Goal: Information Seeking & Learning: Learn about a topic

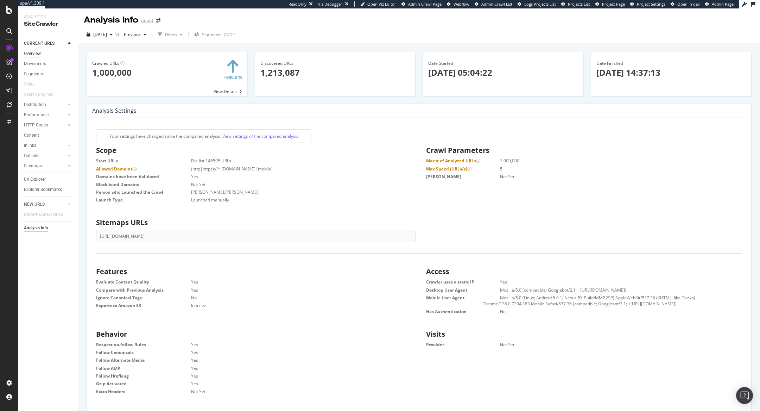
scroll to position [112, 319]
click at [33, 55] on div "Overview" at bounding box center [32, 53] width 17 height 7
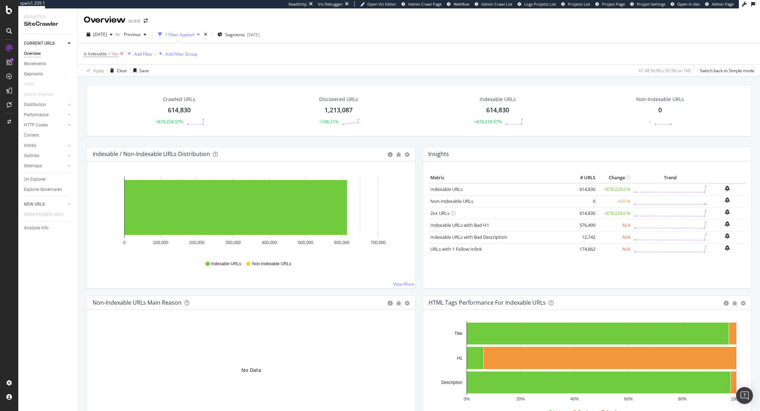
click at [121, 54] on icon at bounding box center [122, 53] width 6 height 7
click at [121, 52] on icon at bounding box center [122, 53] width 6 height 7
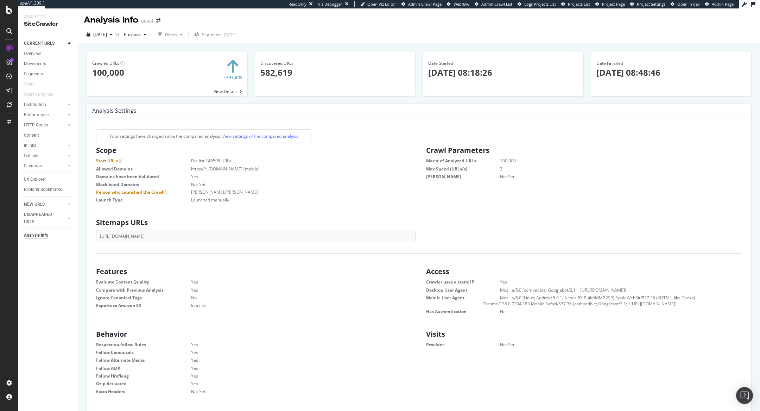
scroll to position [112, 319]
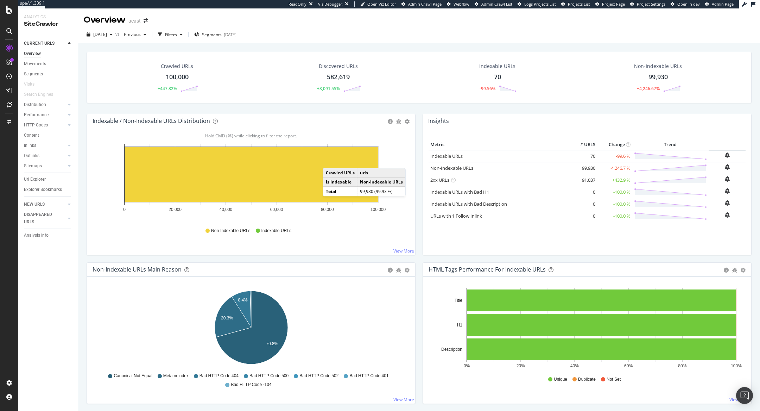
click at [330, 160] on rect "A chart." at bounding box center [251, 174] width 253 height 55
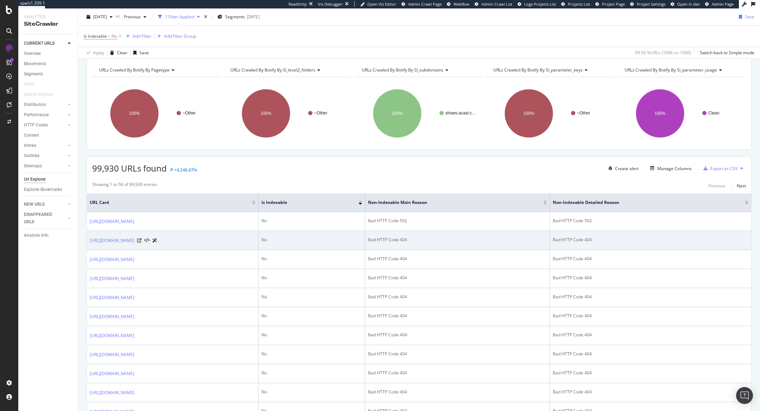
scroll to position [78, 0]
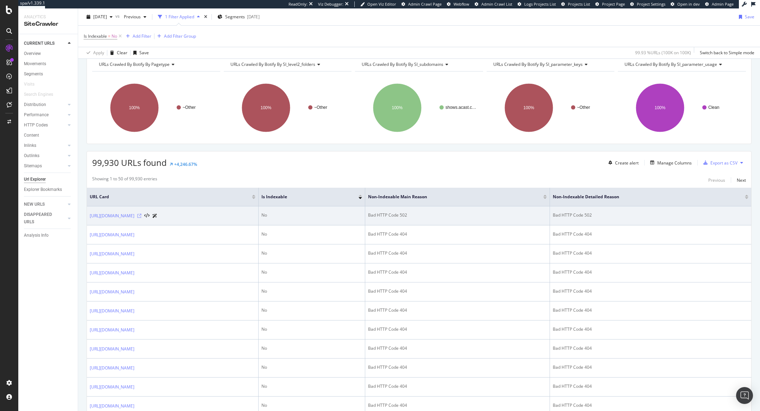
click at [141, 214] on icon at bounding box center [139, 216] width 4 height 4
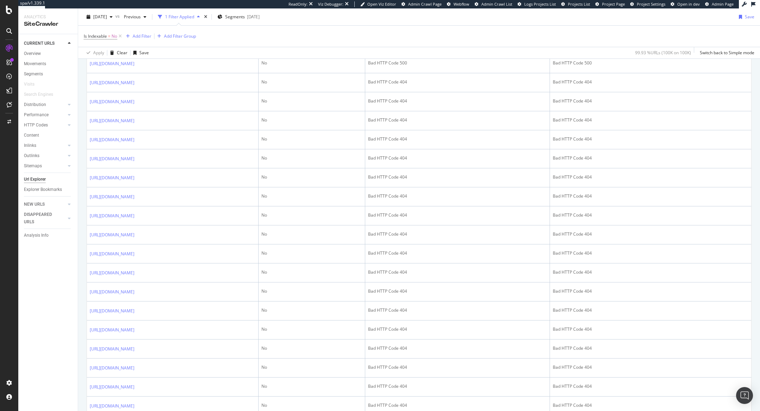
scroll to position [859, 0]
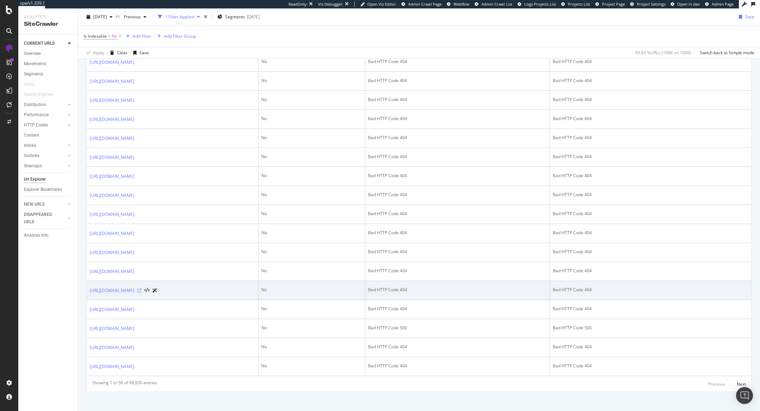
click at [141, 288] on icon at bounding box center [139, 290] width 4 height 4
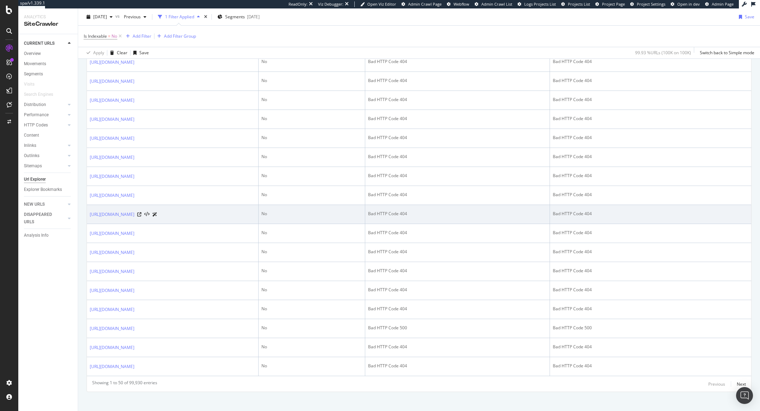
click at [157, 210] on div "[URL][DOMAIN_NAME]" at bounding box center [124, 213] width 68 height 7
click at [157, 210] on div at bounding box center [147, 213] width 20 height 7
click at [141, 212] on icon at bounding box center [139, 214] width 4 height 4
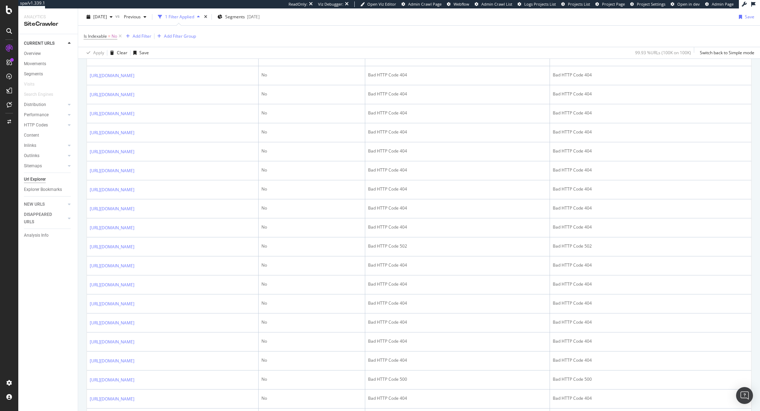
scroll to position [0, 0]
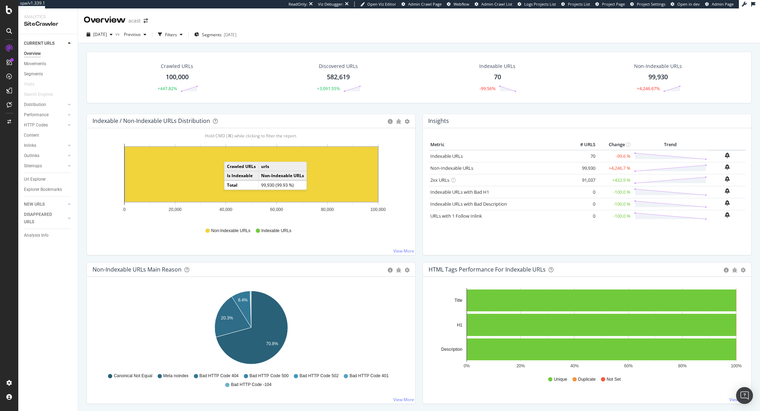
click at [231, 154] on rect "A chart." at bounding box center [251, 174] width 253 height 55
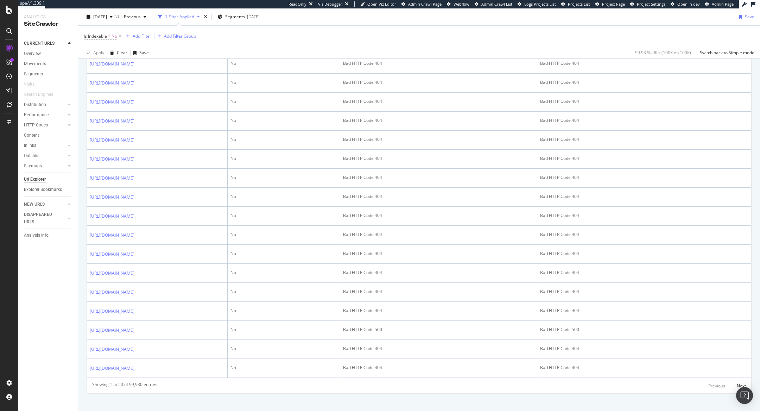
scroll to position [906, 0]
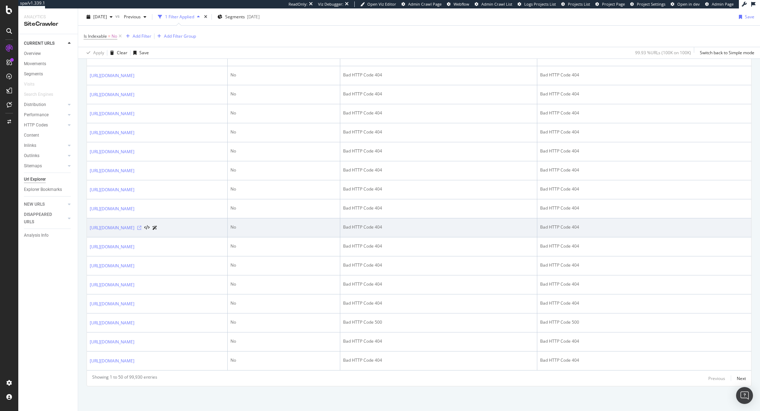
click at [141, 227] on icon at bounding box center [139, 228] width 4 height 4
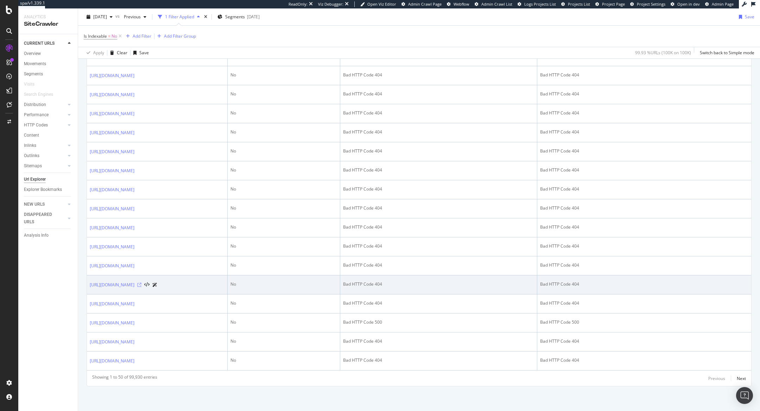
click at [141, 286] on icon at bounding box center [139, 285] width 4 height 4
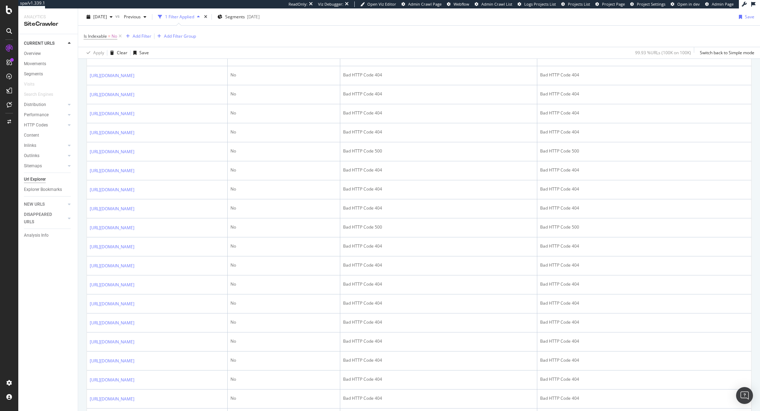
scroll to position [0, 0]
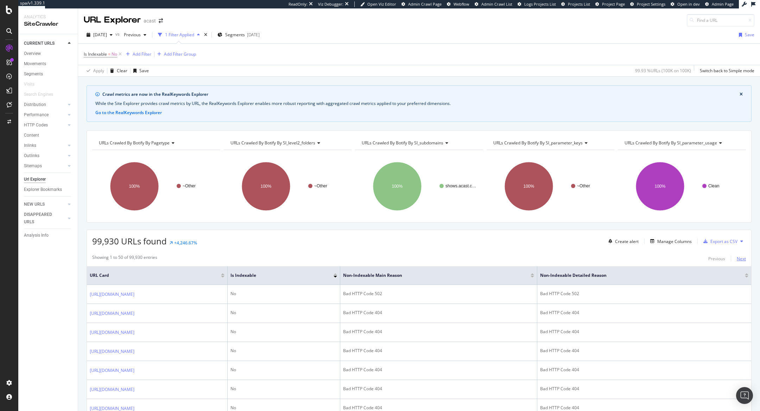
click at [741, 256] on div "Next" at bounding box center [741, 258] width 9 height 6
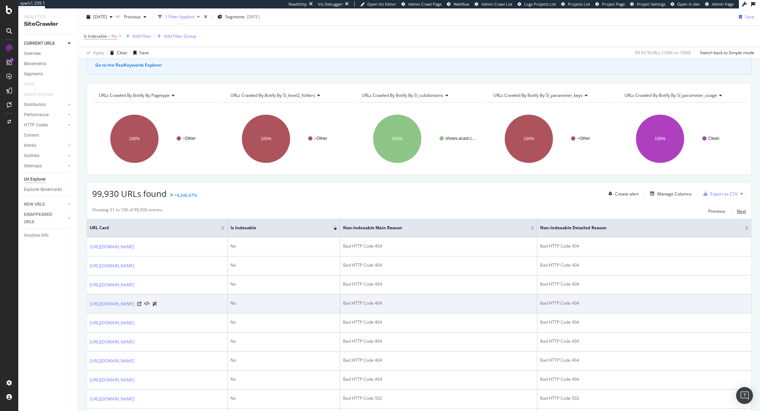
scroll to position [93, 0]
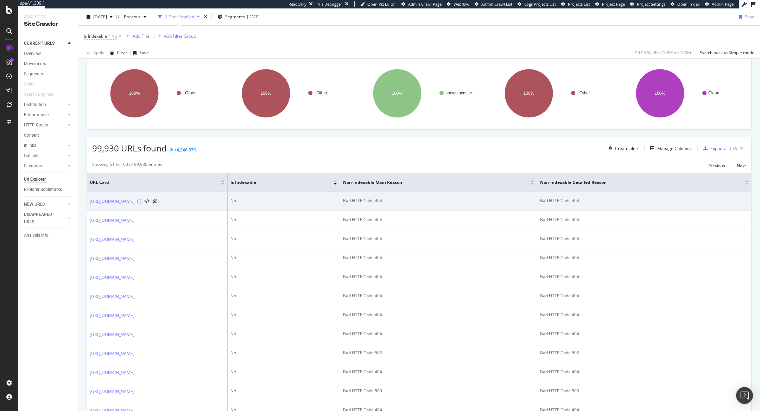
click at [141, 201] on icon at bounding box center [139, 201] width 4 height 4
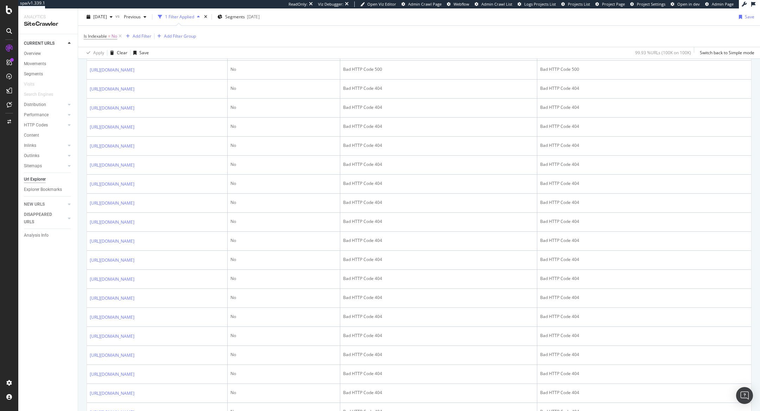
scroll to position [46, 0]
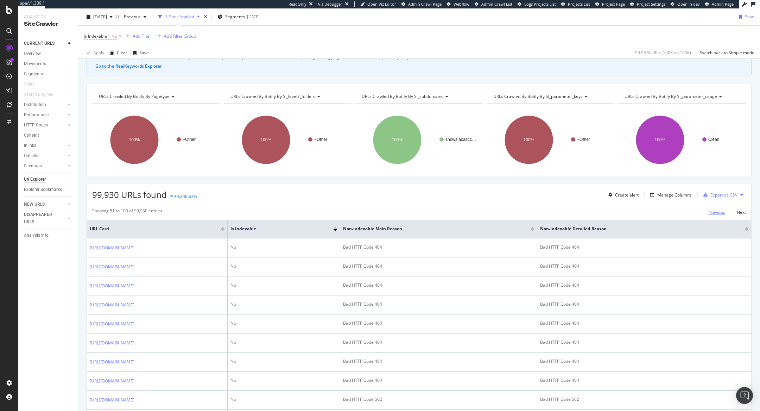
click at [711, 208] on div "Previous" at bounding box center [716, 212] width 17 height 8
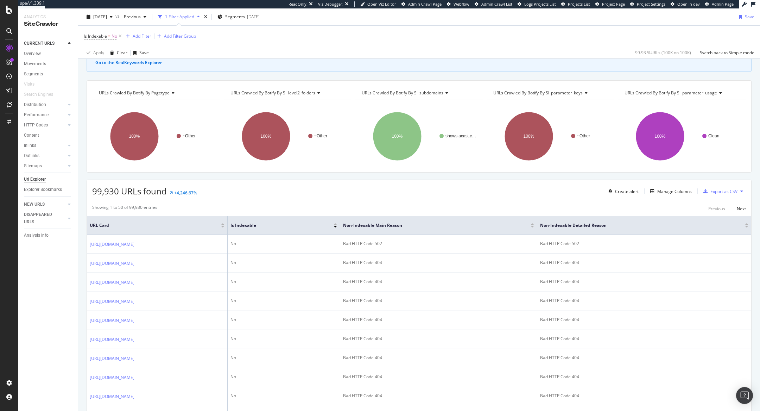
scroll to position [112, 0]
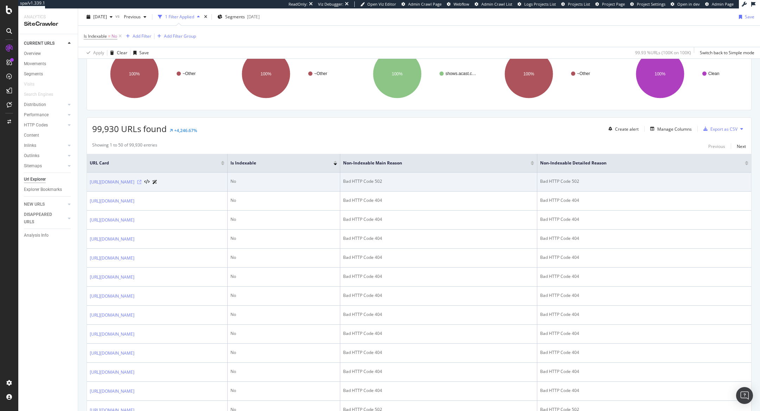
click at [141, 182] on icon at bounding box center [139, 182] width 4 height 4
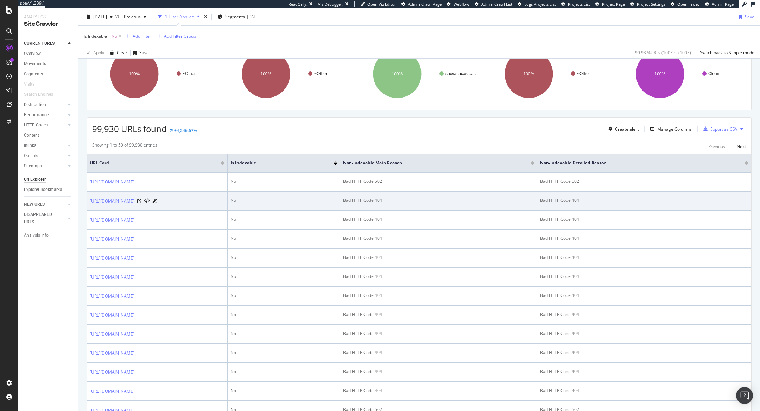
scroll to position [0, 0]
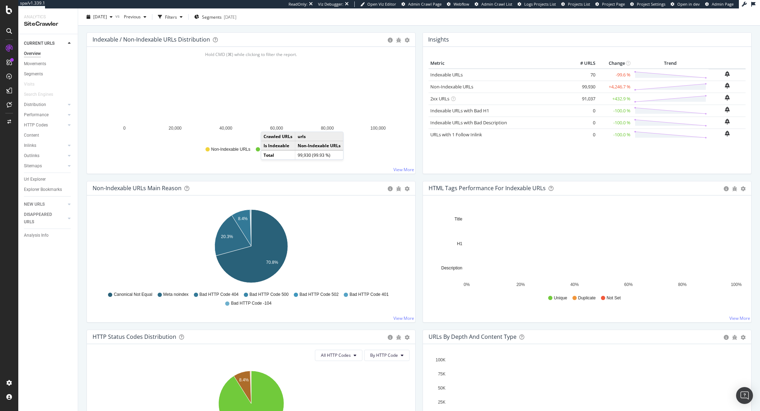
scroll to position [106, 0]
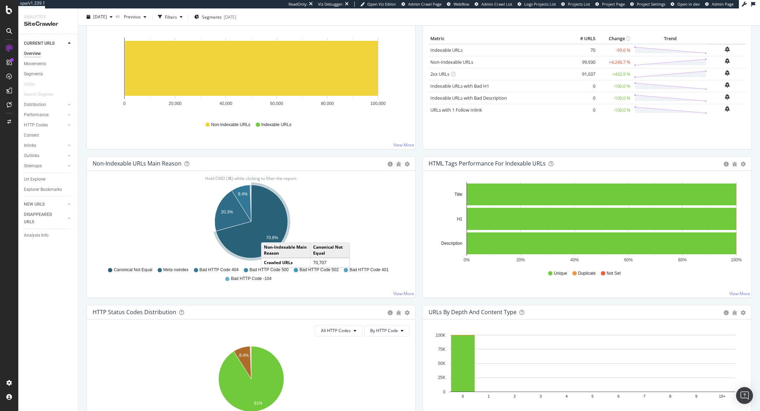
click at [268, 235] on text "70.8%" at bounding box center [272, 237] width 12 height 5
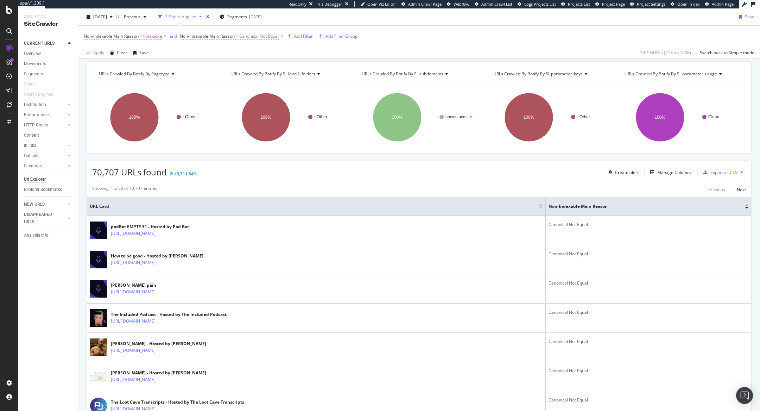
scroll to position [103, 0]
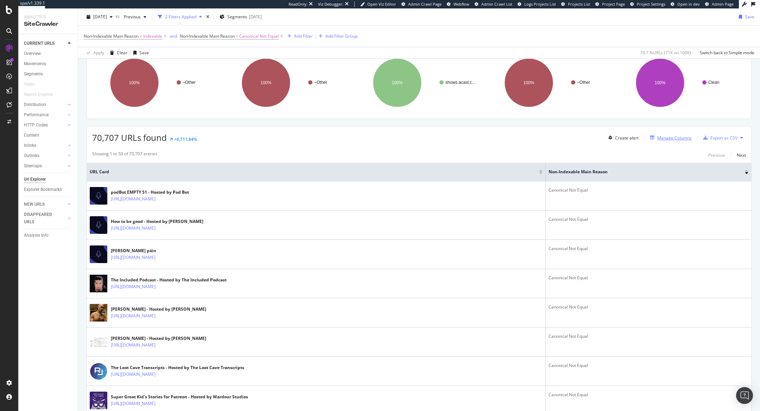
click at [683, 135] on div "Manage Columns" at bounding box center [674, 138] width 34 height 6
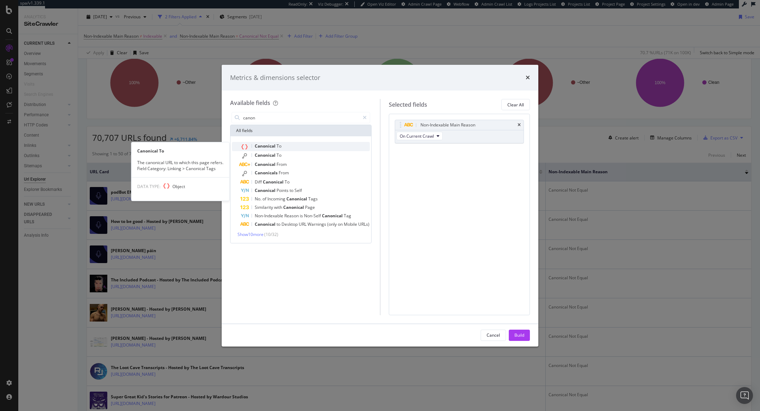
type input "canon"
click at [331, 145] on div "Canonical To" at bounding box center [305, 146] width 130 height 9
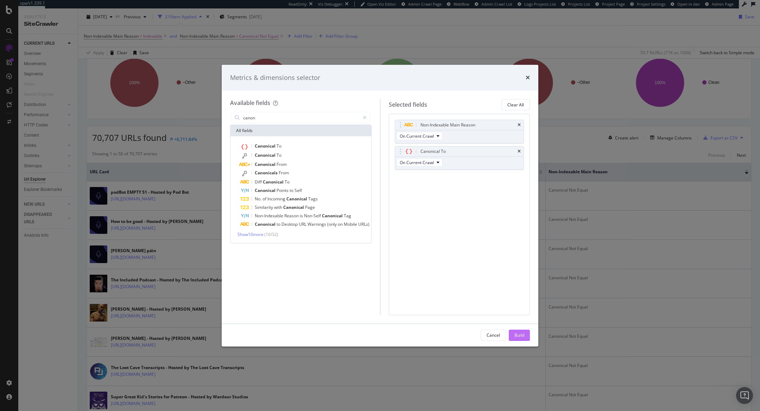
click at [518, 337] on div "Build" at bounding box center [519, 335] width 10 height 6
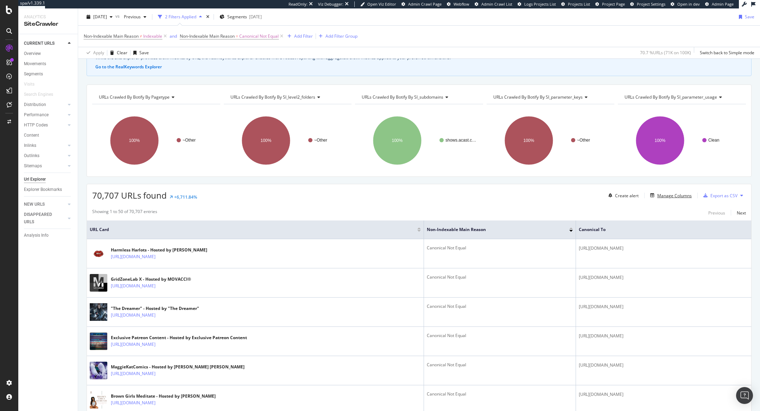
scroll to position [54, 0]
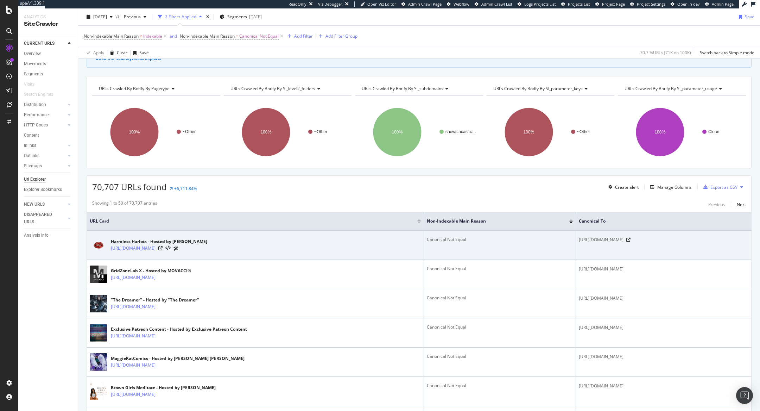
click at [178, 249] on div at bounding box center [168, 248] width 20 height 7
click at [207, 243] on div "Harmless Harlots - Hosted by [PERSON_NAME]" at bounding box center [159, 241] width 96 height 6
click at [163, 247] on icon at bounding box center [160, 248] width 4 height 4
click at [626, 240] on icon at bounding box center [628, 240] width 4 height 4
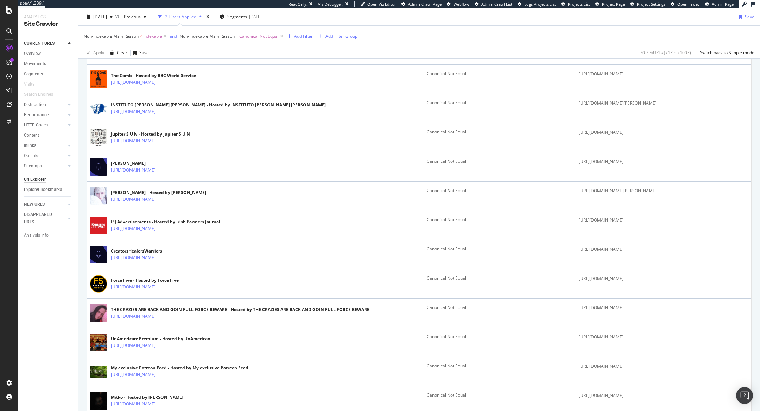
scroll to position [1369, 0]
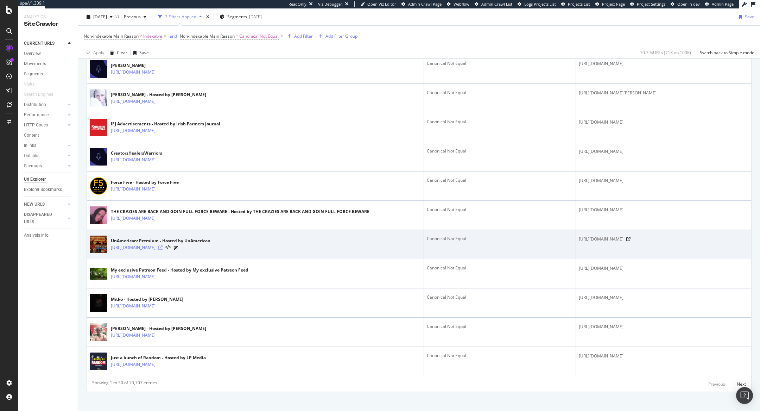
click at [163, 245] on icon at bounding box center [160, 247] width 4 height 4
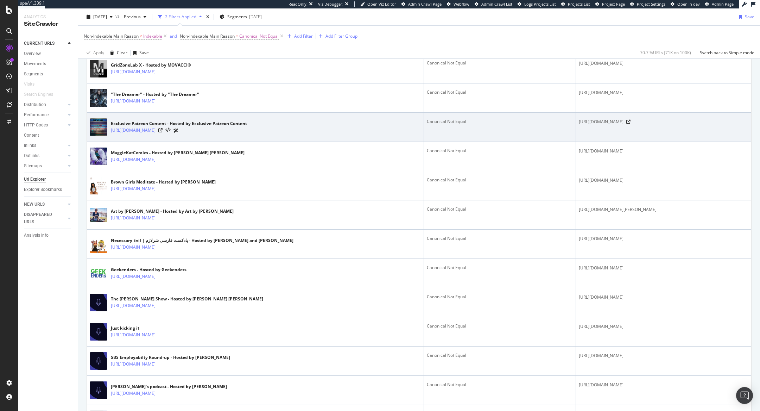
scroll to position [0, 0]
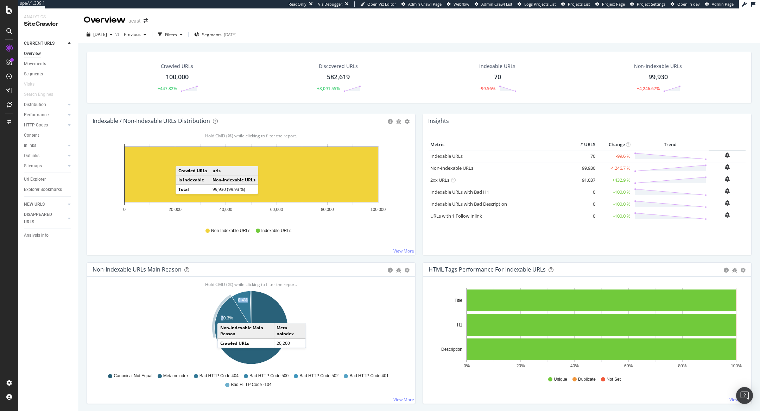
click at [224, 315] on text "20.3%" at bounding box center [227, 317] width 12 height 5
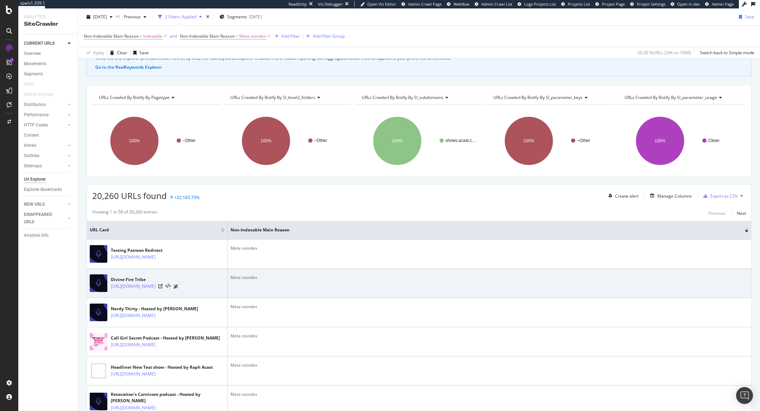
scroll to position [67, 0]
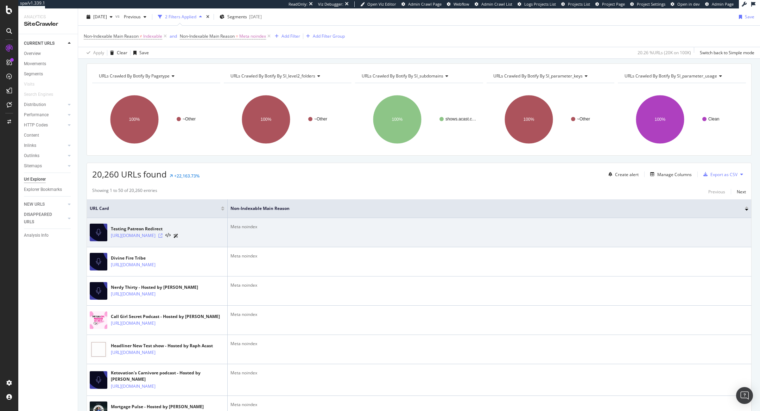
click at [163, 236] on icon at bounding box center [160, 235] width 4 height 4
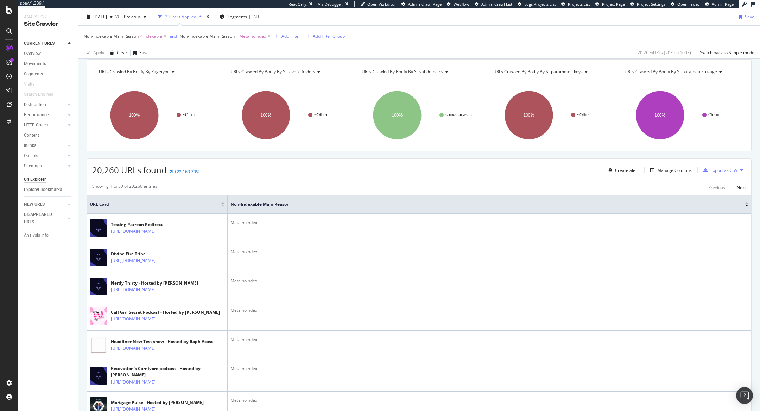
scroll to position [16, 0]
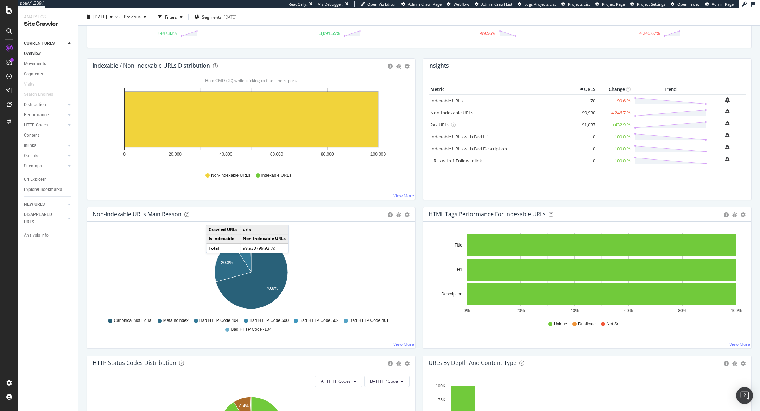
scroll to position [75, 0]
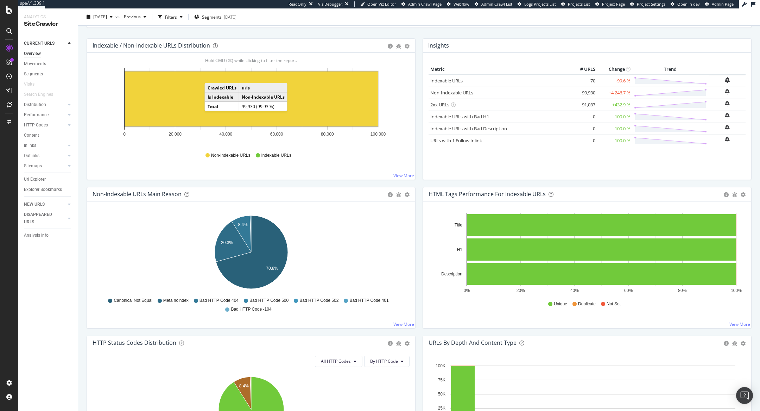
click at [218, 106] on td "Total" at bounding box center [222, 106] width 34 height 9
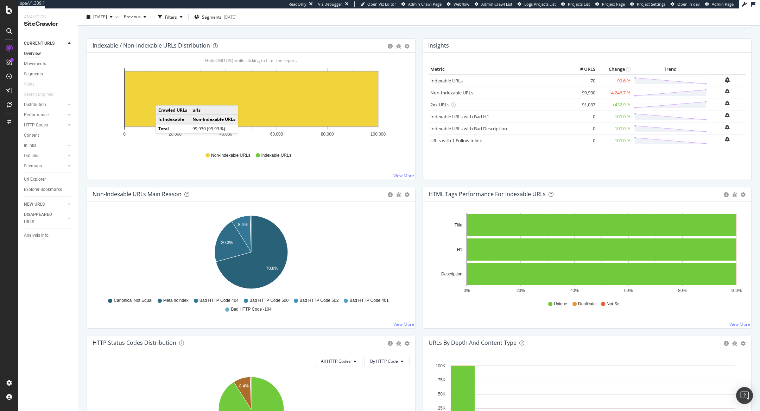
click at [163, 98] on rect "A chart." at bounding box center [251, 98] width 253 height 55
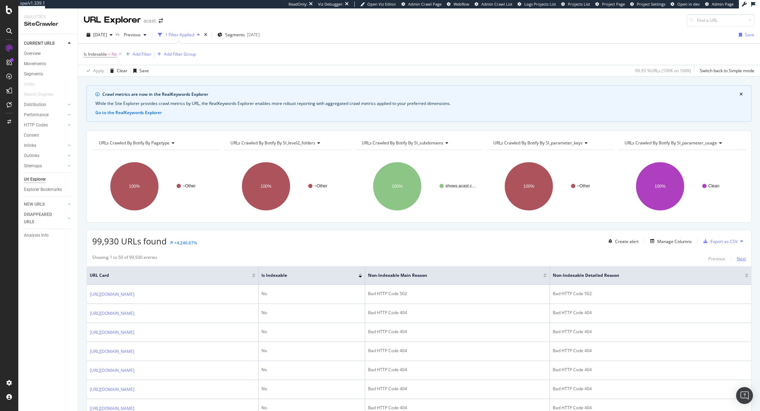
click at [740, 255] on div "Next" at bounding box center [741, 258] width 9 height 6
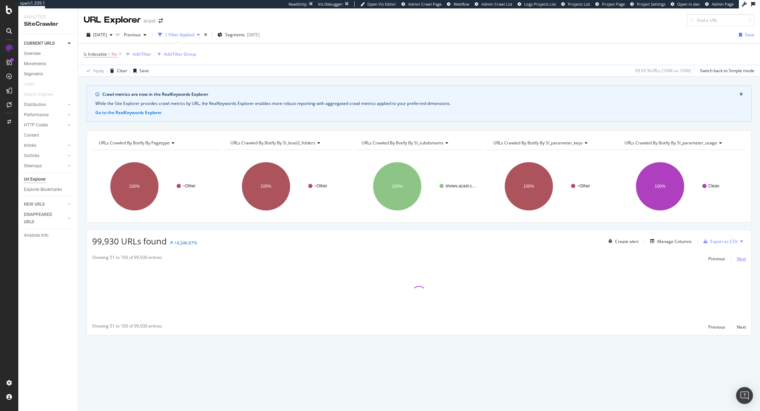
click at [740, 255] on div "Next" at bounding box center [741, 258] width 9 height 6
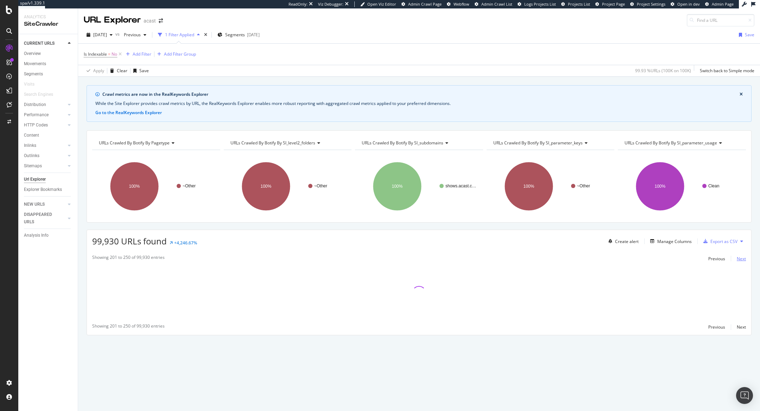
click at [740, 255] on div "Next" at bounding box center [741, 258] width 9 height 6
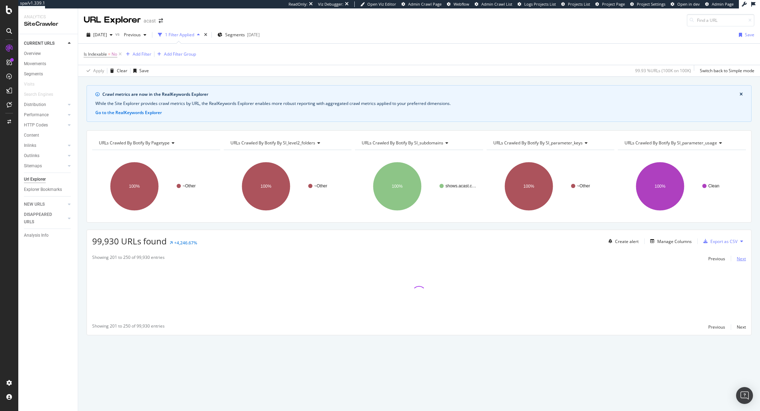
click at [740, 255] on div "Next" at bounding box center [741, 258] width 9 height 6
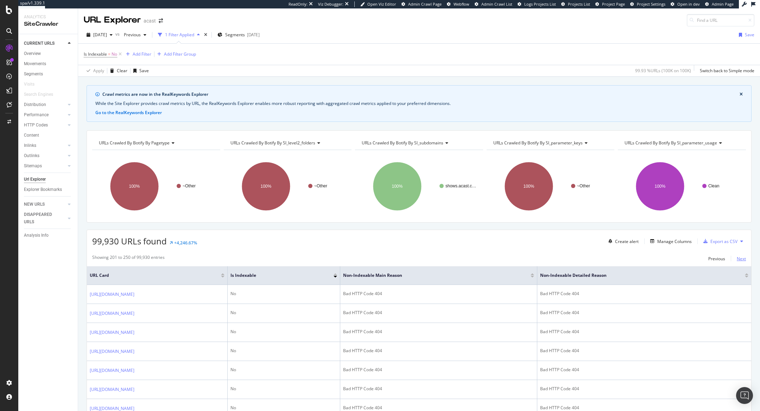
click at [740, 255] on div "Next" at bounding box center [741, 258] width 9 height 6
click at [738, 255] on div "Next" at bounding box center [741, 258] width 9 height 6
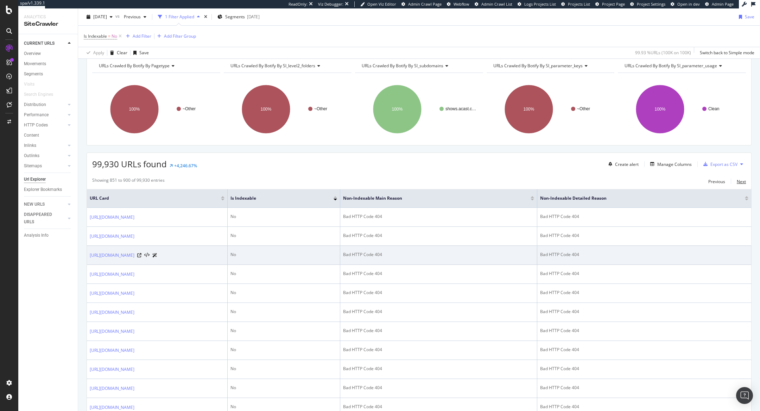
scroll to position [77, 0]
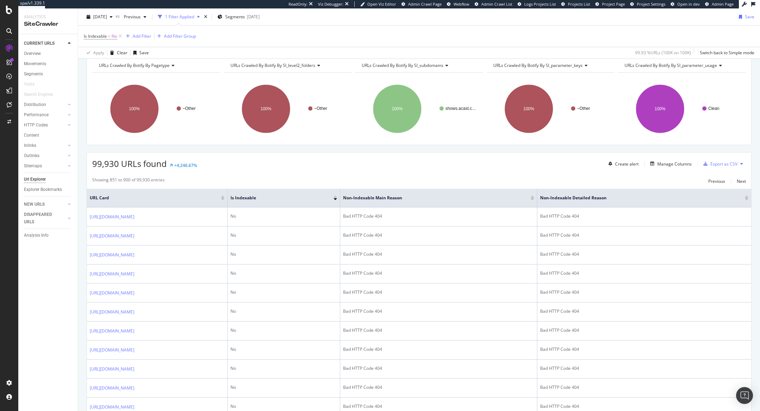
click at [335, 198] on div at bounding box center [336, 199] width 4 height 2
click at [335, 196] on div at bounding box center [336, 197] width 4 height 2
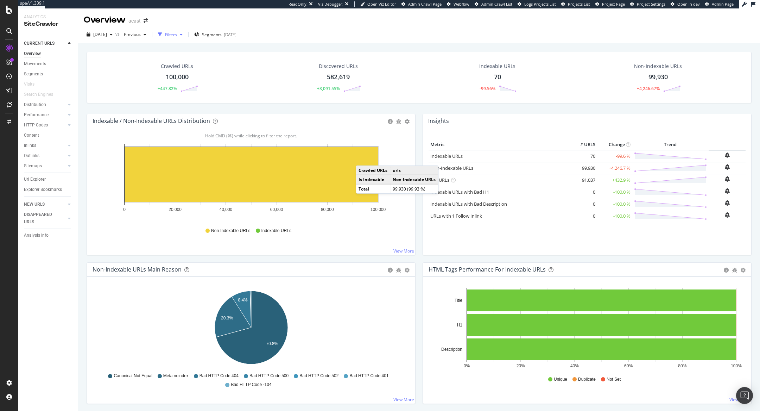
click at [165, 30] on div "button" at bounding box center [160, 35] width 10 height 10
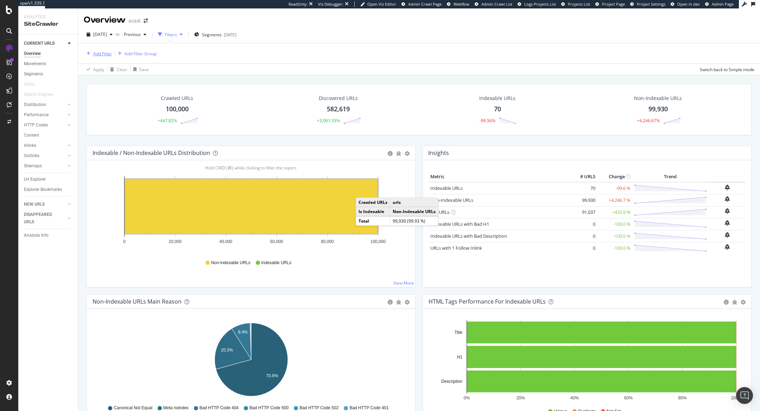
click at [99, 51] on div "Add Filter" at bounding box center [102, 54] width 19 height 6
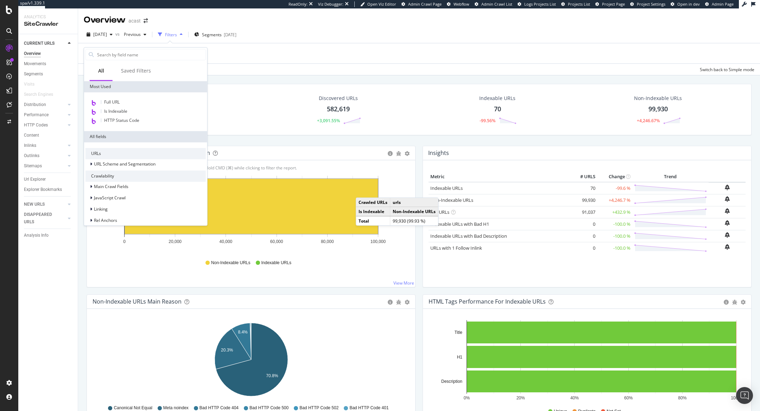
type input "u"
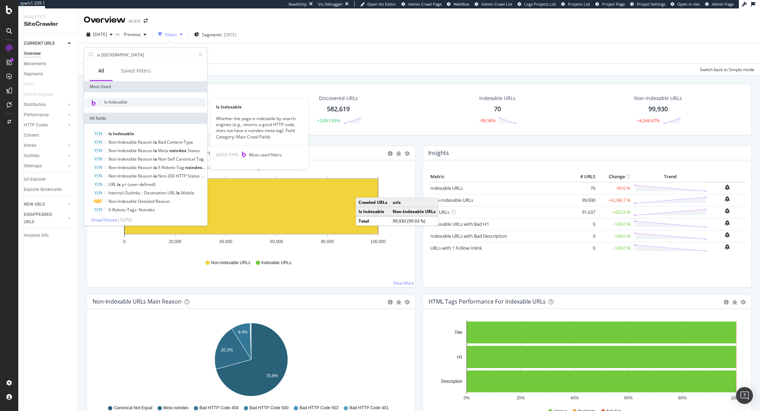
type input "is [GEOGRAPHIC_DATA]"
click at [153, 105] on div "Is Indexable" at bounding box center [146, 102] width 120 height 9
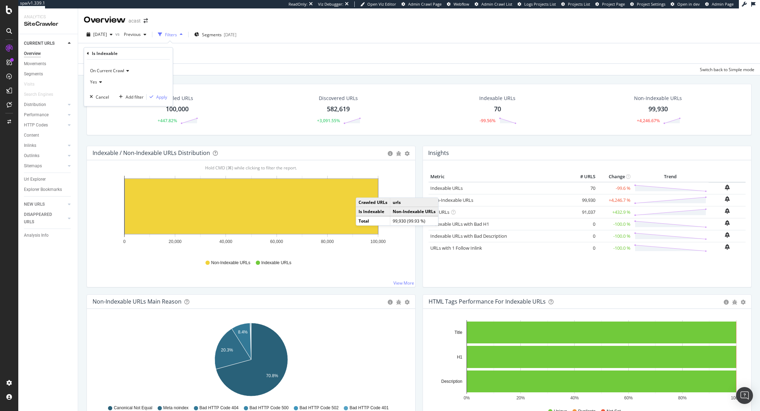
click at [159, 100] on div "On Current Crawl Yes Cancel Add filter Apply" at bounding box center [128, 82] width 89 height 46
click at [156, 96] on div "button" at bounding box center [152, 97] width 10 height 4
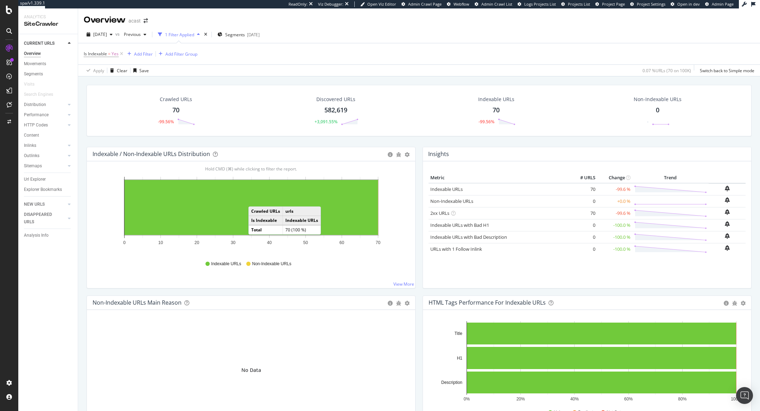
click at [255, 199] on rect "A chart." at bounding box center [251, 207] width 253 height 55
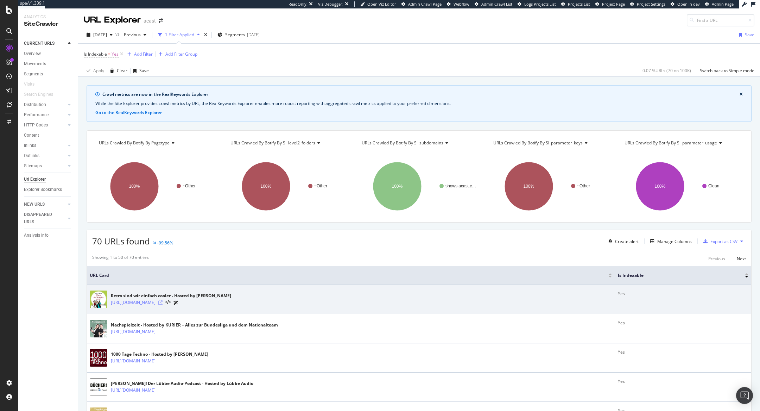
click at [163, 301] on icon at bounding box center [160, 302] width 4 height 4
